Goal: Transaction & Acquisition: Purchase product/service

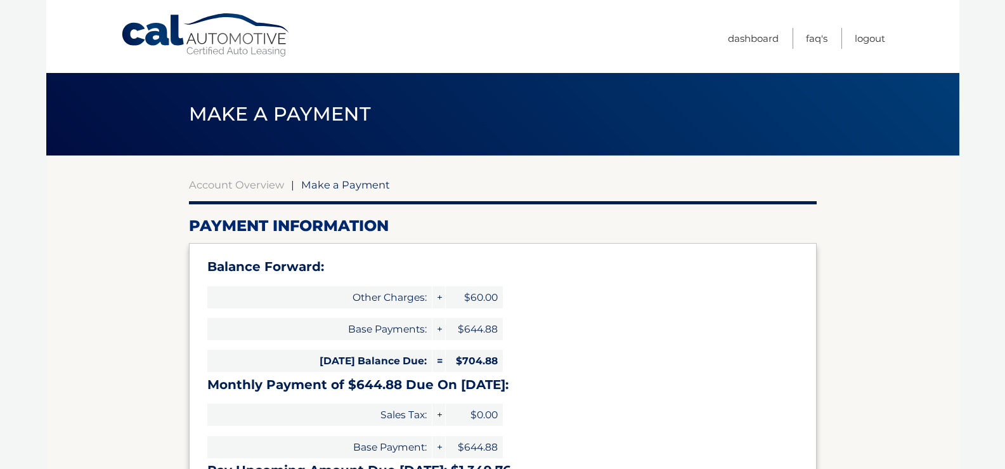
select select "ODIxYTA0MTEtNjhmZi00NmU1LWEyOWUtOTdkZDU4Zjc1YzRj"
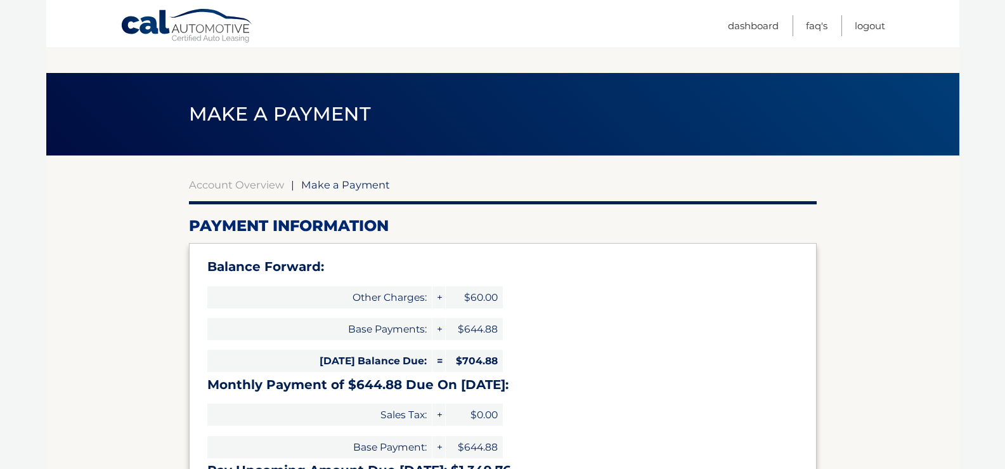
scroll to position [127, 0]
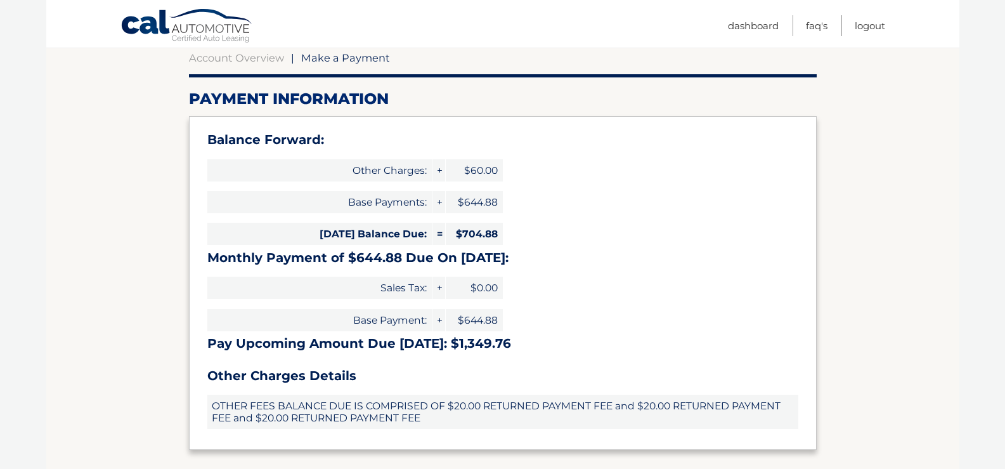
click at [327, 58] on span "Make a Payment" at bounding box center [345, 57] width 89 height 13
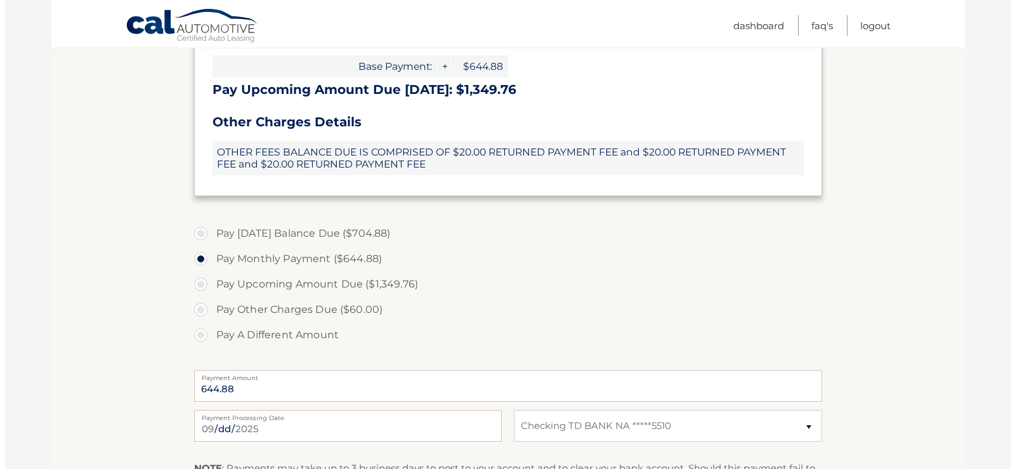
scroll to position [507, 0]
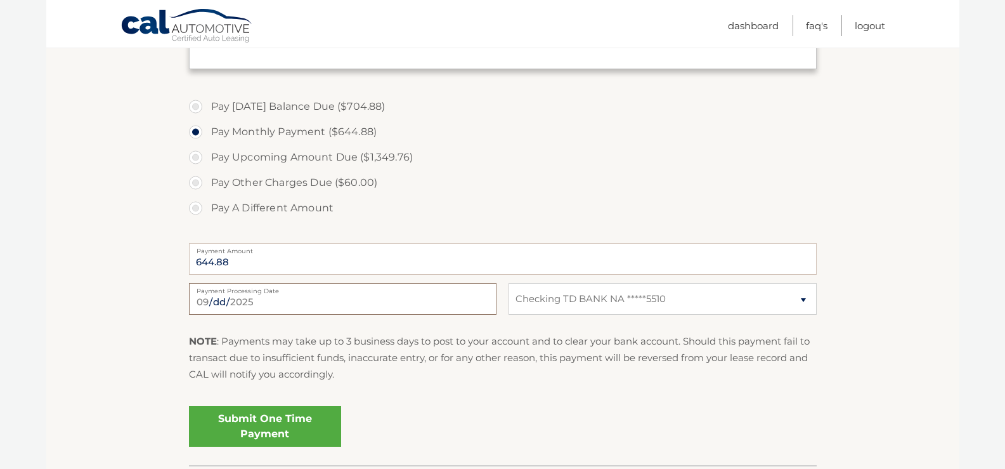
click at [278, 301] on input "[DATE]" at bounding box center [343, 299] width 308 height 32
type input "[DATE]"
click at [299, 418] on link "Submit One Time Payment" at bounding box center [265, 426] width 152 height 41
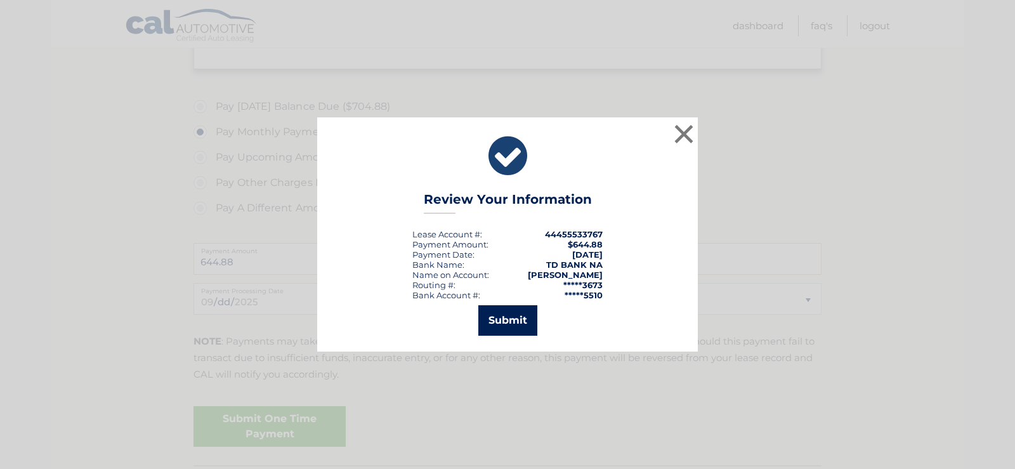
click at [498, 329] on button "Submit" at bounding box center [507, 320] width 59 height 30
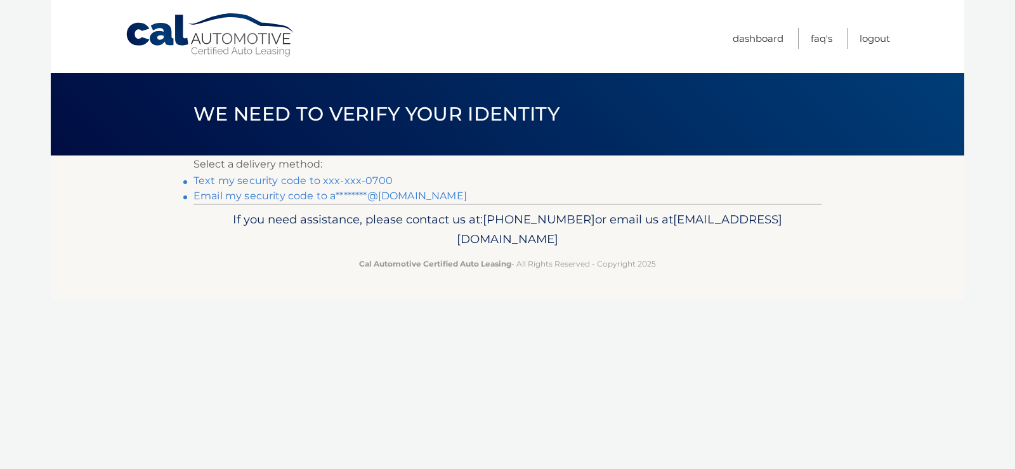
click at [367, 178] on link "Text my security code to xxx-xxx-0700" at bounding box center [292, 180] width 199 height 12
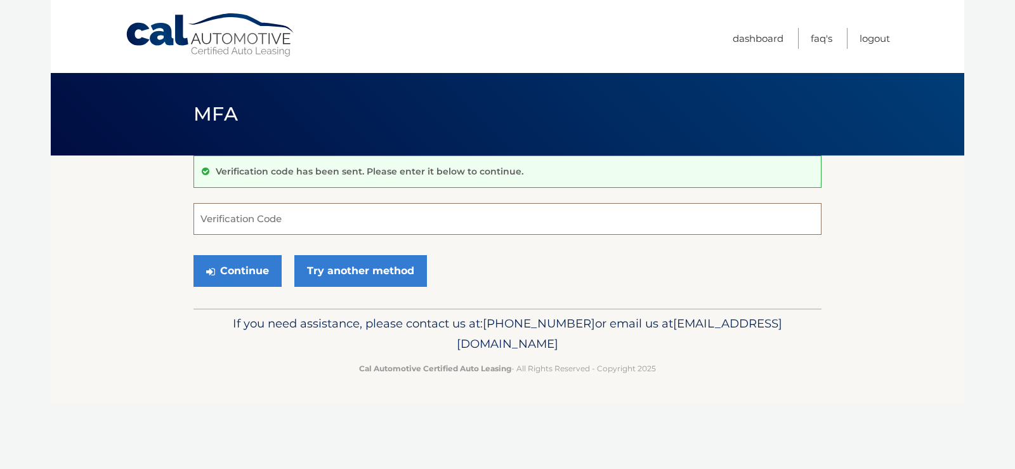
click at [333, 218] on input "Verification Code" at bounding box center [507, 219] width 628 height 32
type input "371996"
click at [193, 255] on button "Continue" at bounding box center [237, 271] width 88 height 32
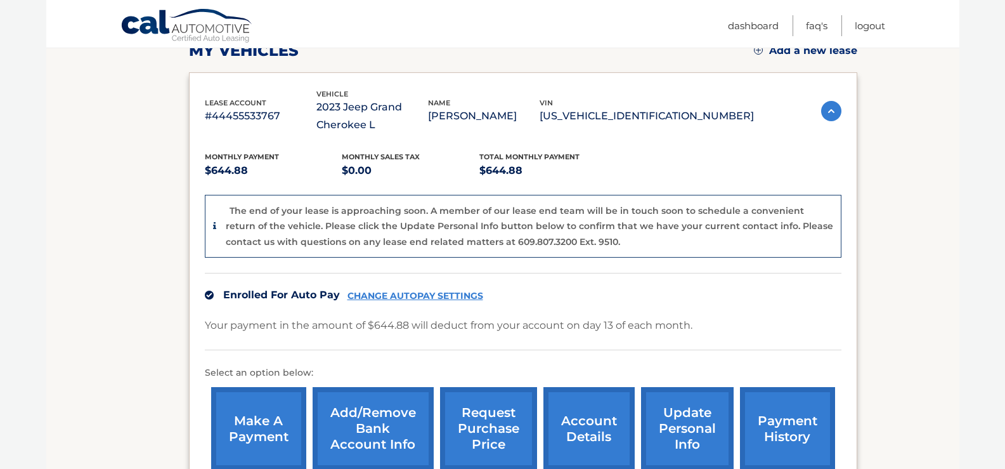
scroll to position [254, 0]
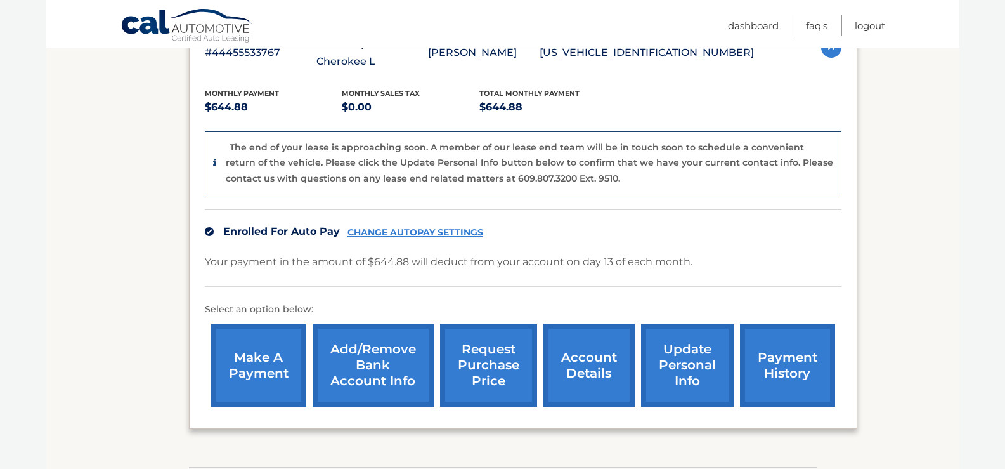
click at [242, 363] on link "make a payment" at bounding box center [258, 364] width 95 height 83
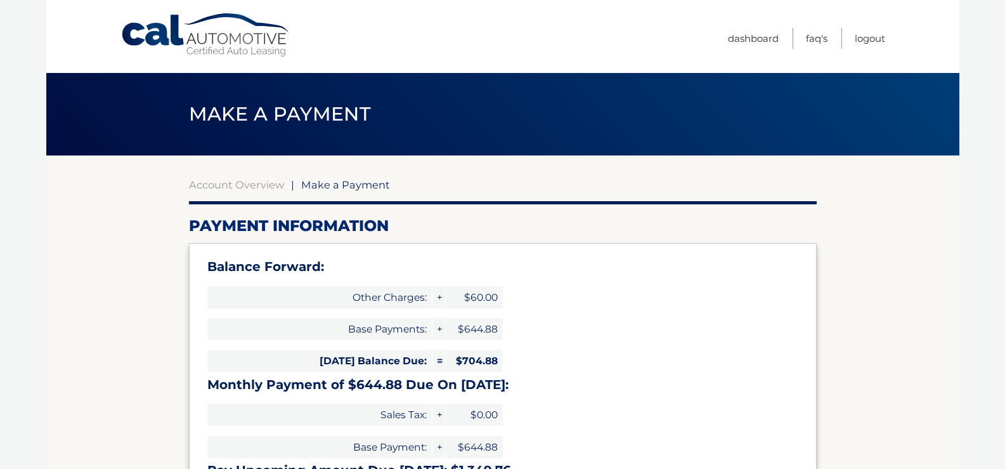
select select "ODIxYTA0MTEtNjhmZi00NmU1LWEyOWUtOTdkZDU4Zjc1YzRj"
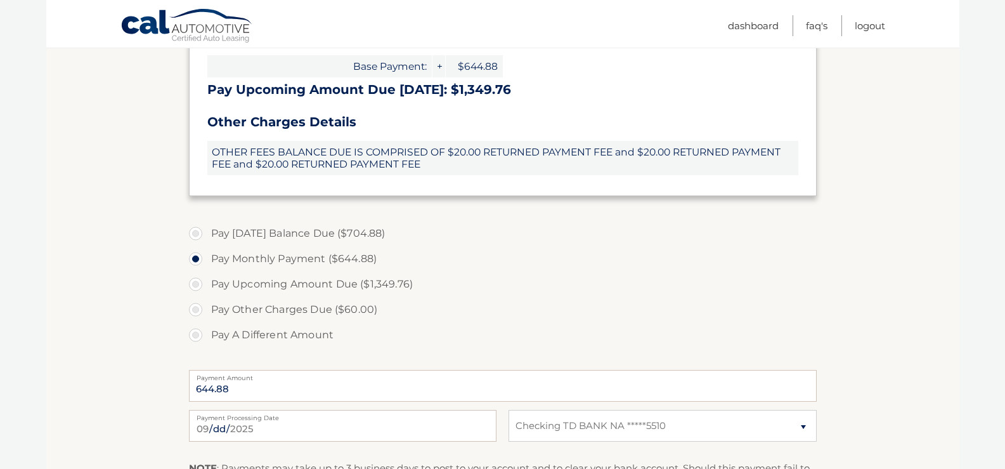
scroll to position [444, 0]
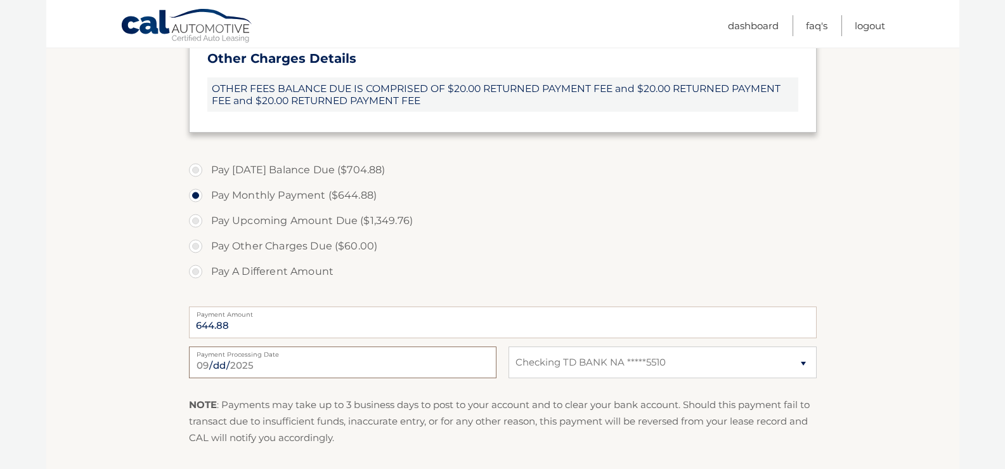
click at [294, 367] on input "2025-09-22" at bounding box center [343, 362] width 308 height 32
type input "2025-09-26"
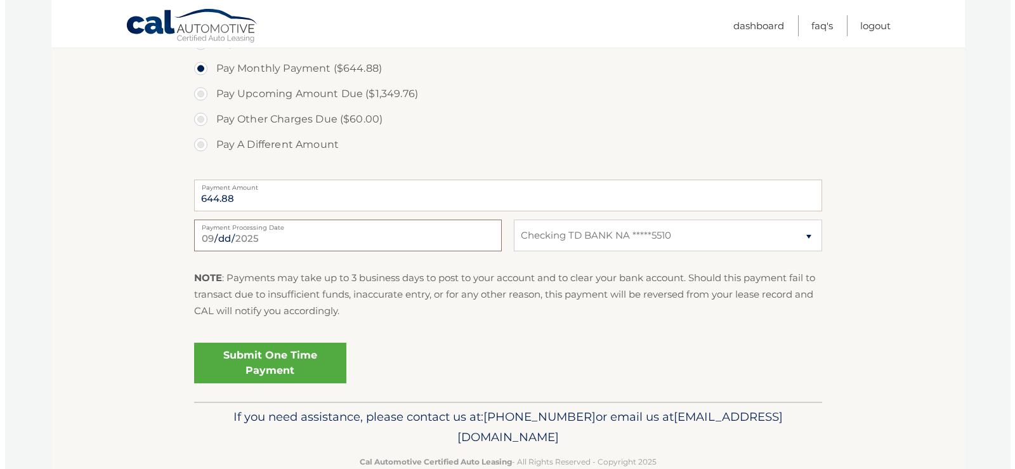
scroll to position [599, 0]
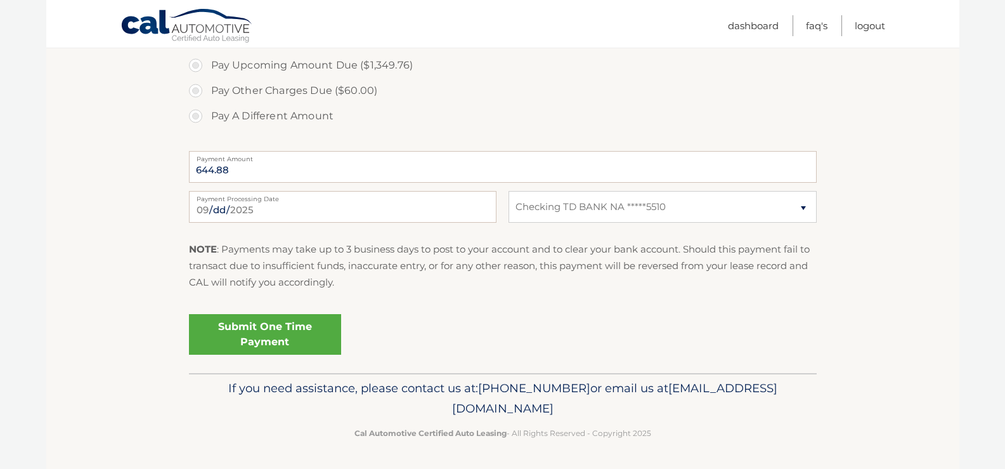
click at [300, 340] on link "Submit One Time Payment" at bounding box center [265, 334] width 152 height 41
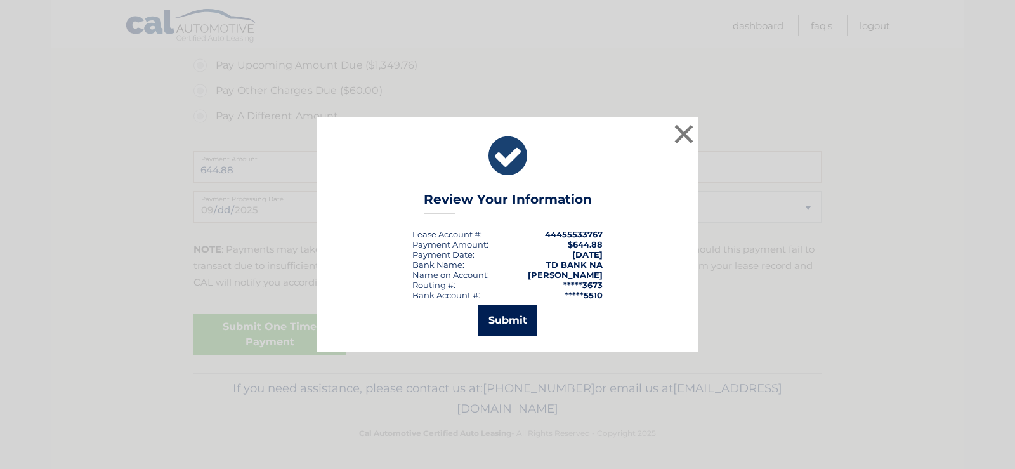
click at [530, 323] on button "Submit" at bounding box center [507, 320] width 59 height 30
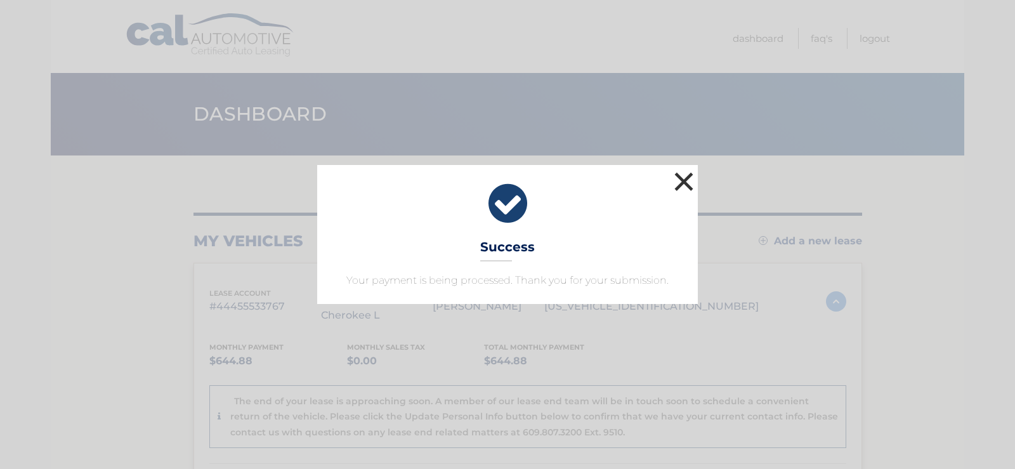
click at [685, 181] on button "×" at bounding box center [683, 181] width 25 height 25
